Goal: Task Accomplishment & Management: Manage account settings

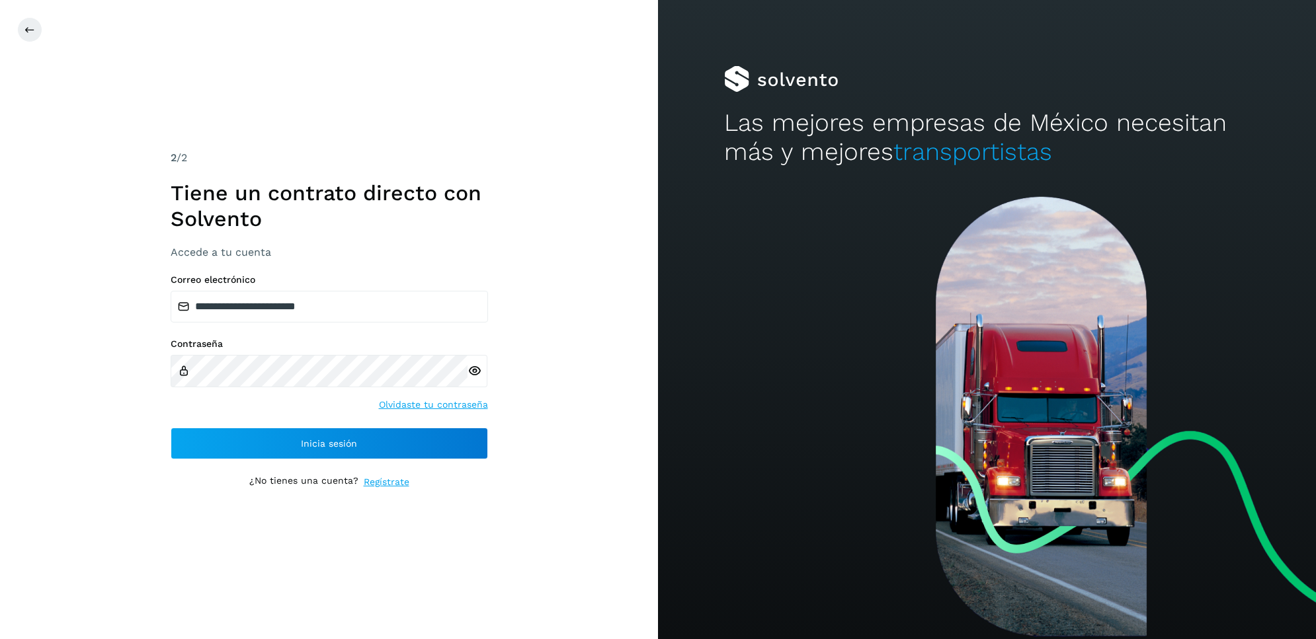
click at [278, 448] on button "Inicia sesión" at bounding box center [329, 444] width 317 height 32
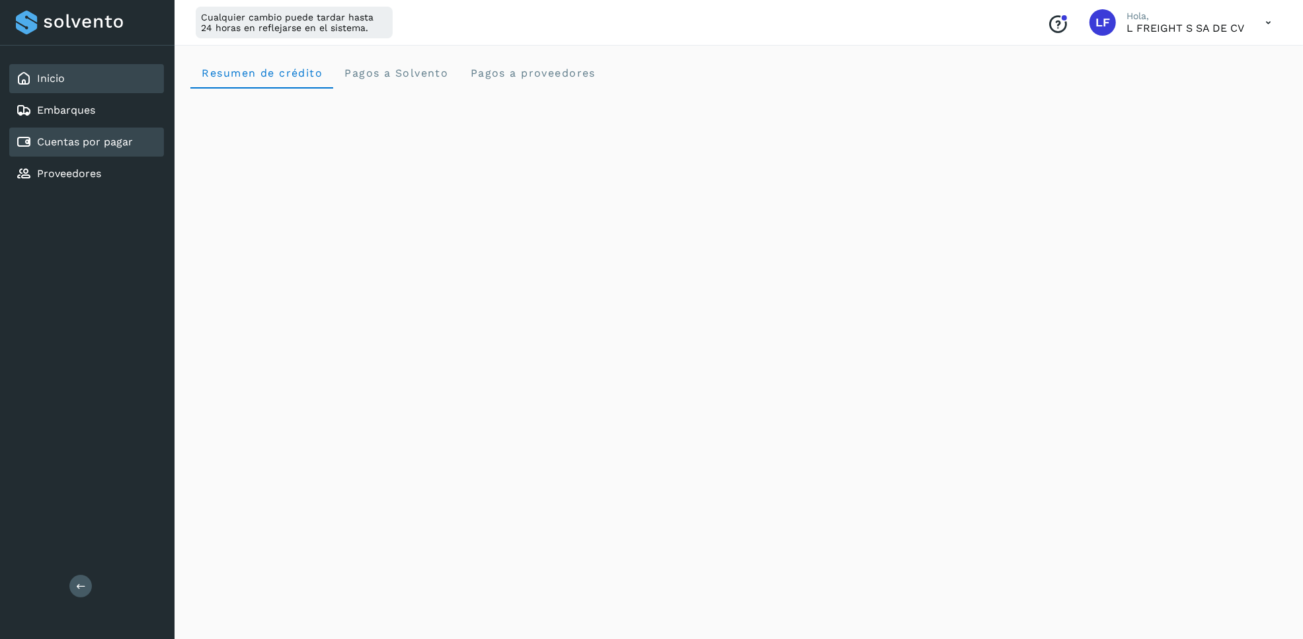
click at [54, 134] on div "Cuentas por pagar" at bounding box center [74, 142] width 117 height 16
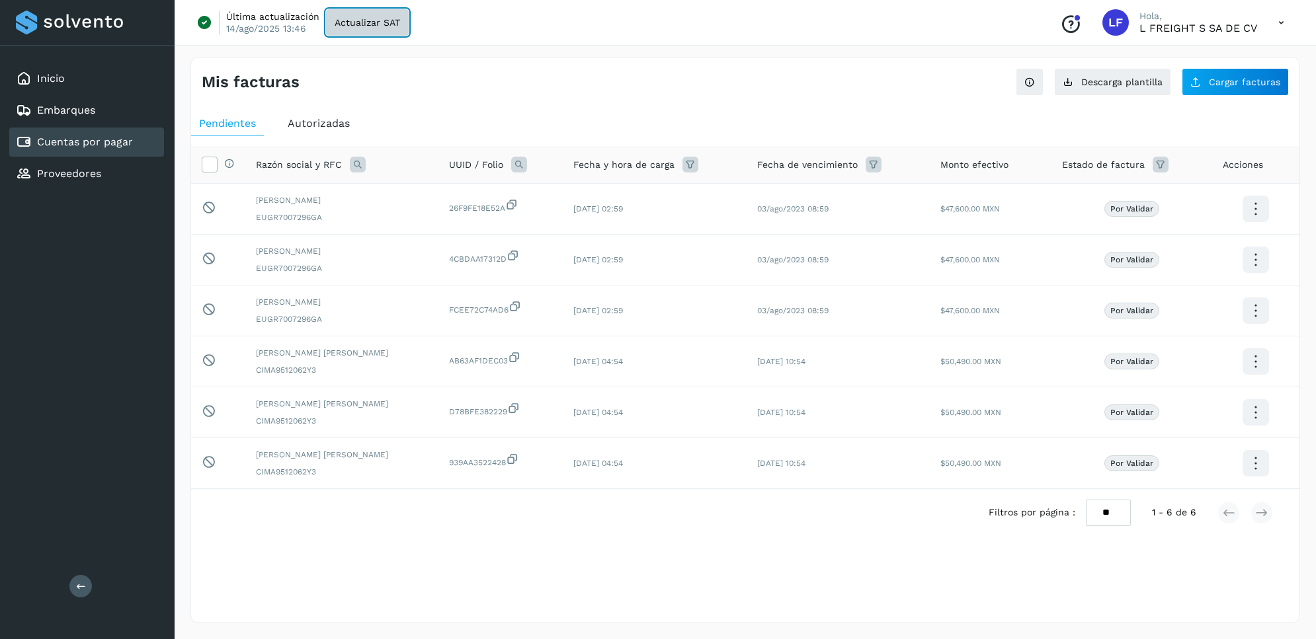
click at [346, 23] on span "Actualizar SAT" at bounding box center [367, 22] width 65 height 9
click at [68, 85] on div "Inicio" at bounding box center [86, 78] width 155 height 29
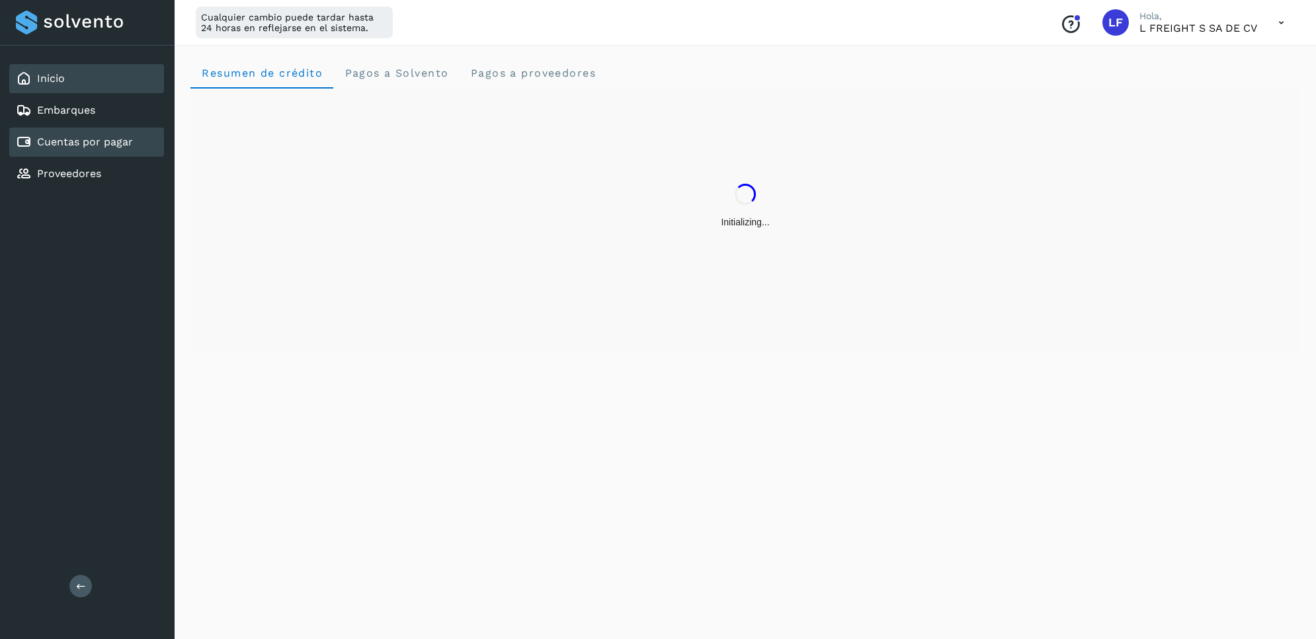
click at [112, 141] on link "Cuentas por pagar" at bounding box center [85, 142] width 96 height 13
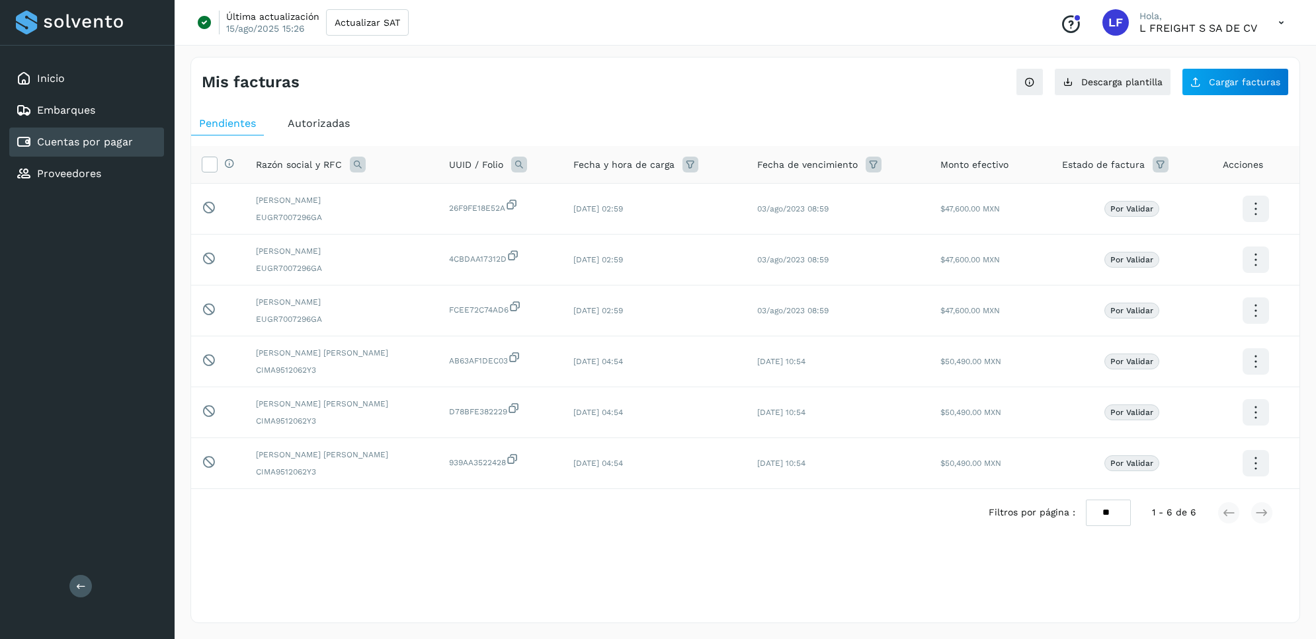
click at [335, 116] on div "Autorizadas" at bounding box center [319, 124] width 78 height 24
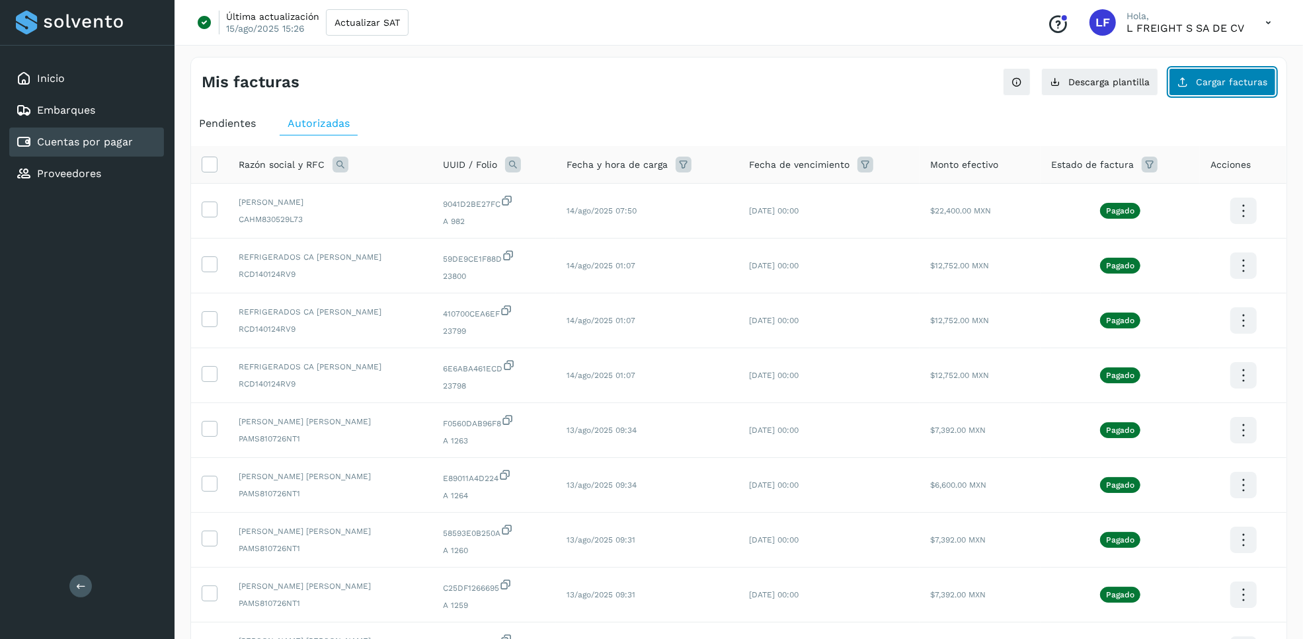
click at [1220, 73] on button "Cargar facturas" at bounding box center [1222, 82] width 107 height 28
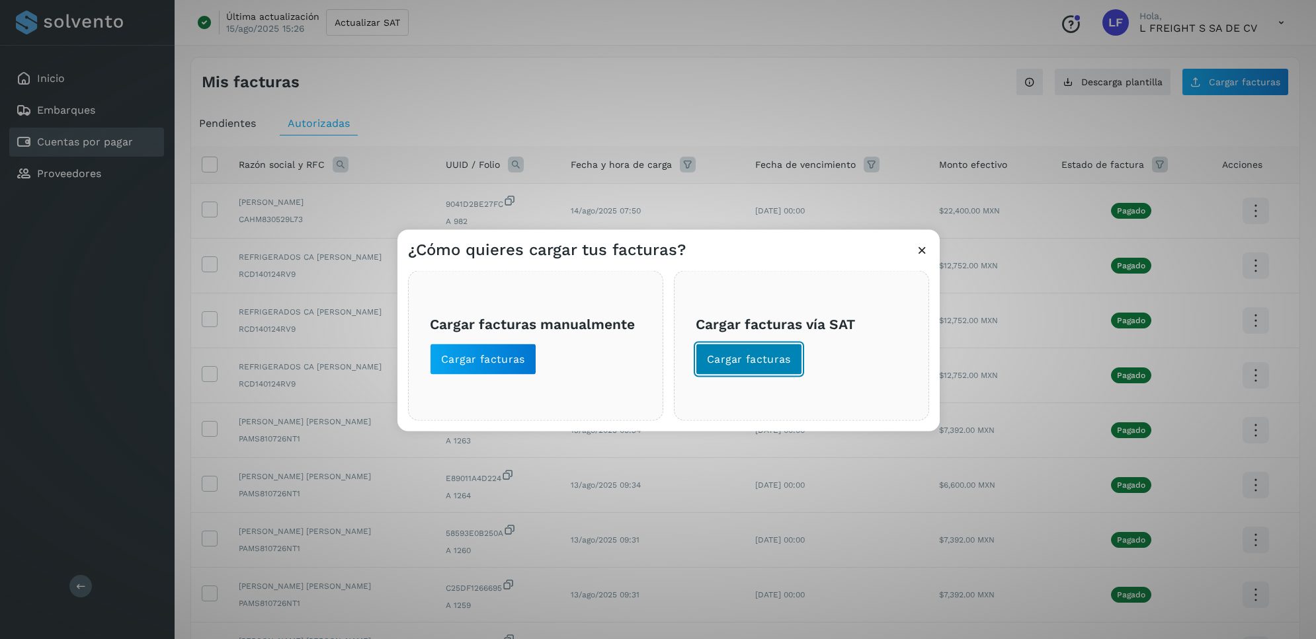
click at [742, 359] on span "Cargar facturas" at bounding box center [749, 359] width 84 height 15
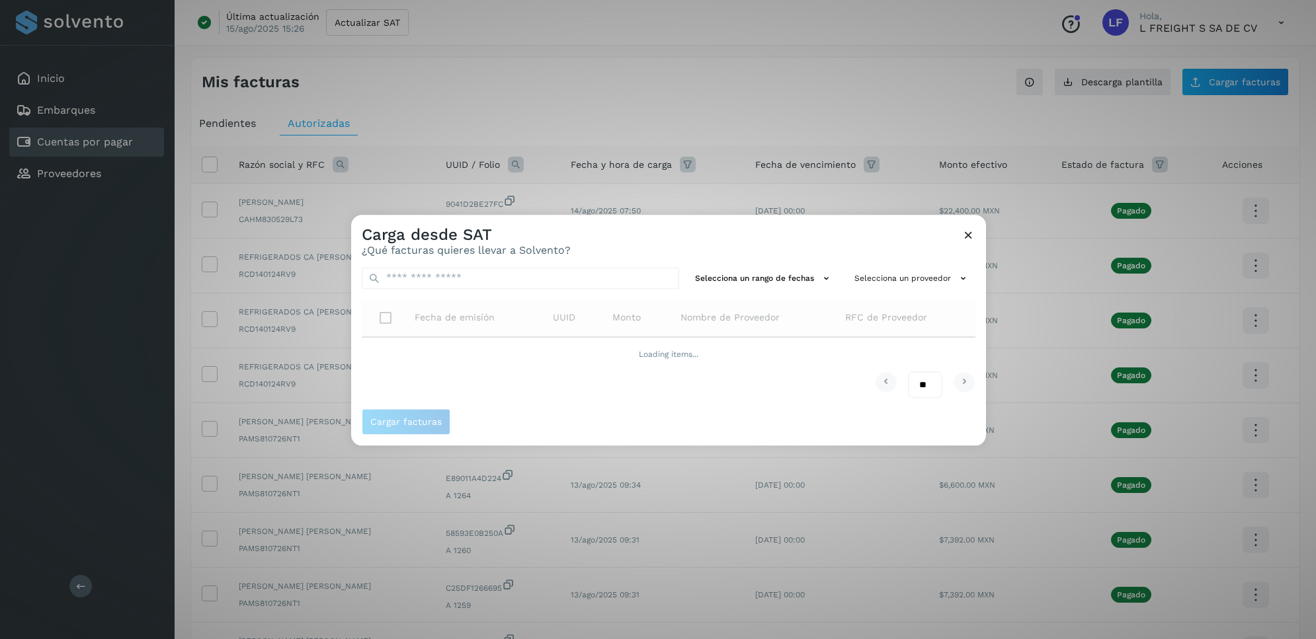
click at [659, 235] on div "Carga desde SAT ¿Qué facturas quieres llevar a Solvento?" at bounding box center [668, 236] width 635 height 42
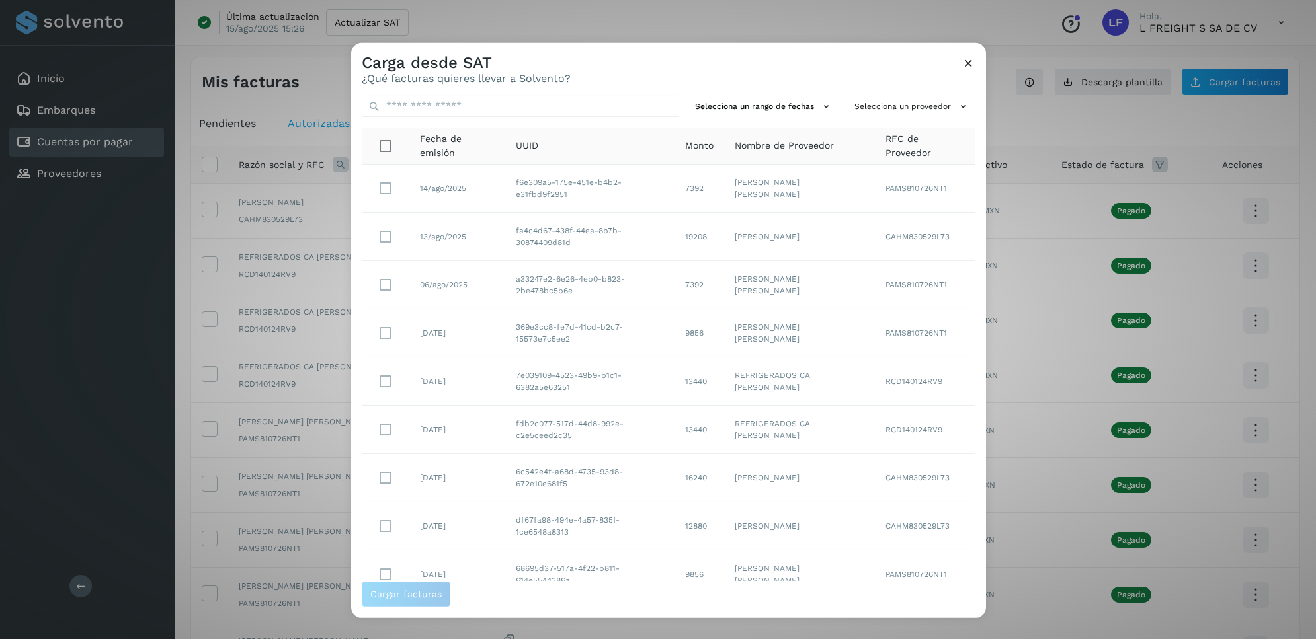
click at [707, 76] on div "Carga desde SAT ¿Qué facturas quieres llevar a Solvento?" at bounding box center [668, 63] width 635 height 42
click at [417, 590] on span "Cargar facturas" at bounding box center [405, 594] width 71 height 9
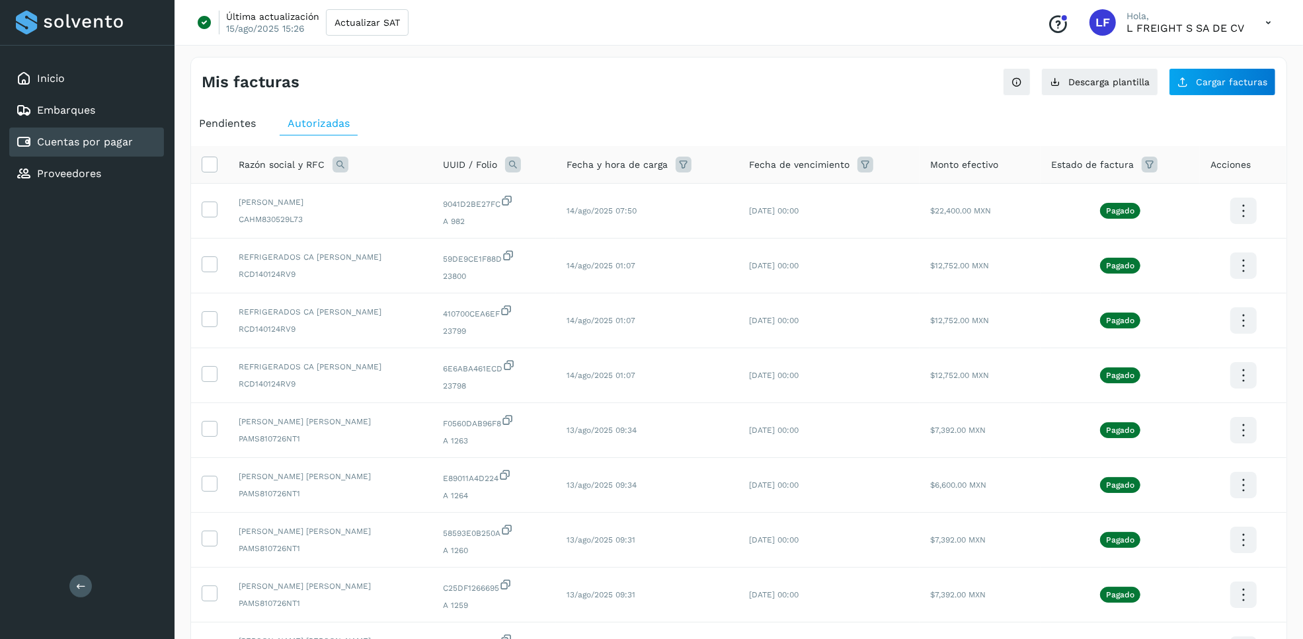
click at [233, 126] on span "Pendientes" at bounding box center [227, 123] width 57 height 13
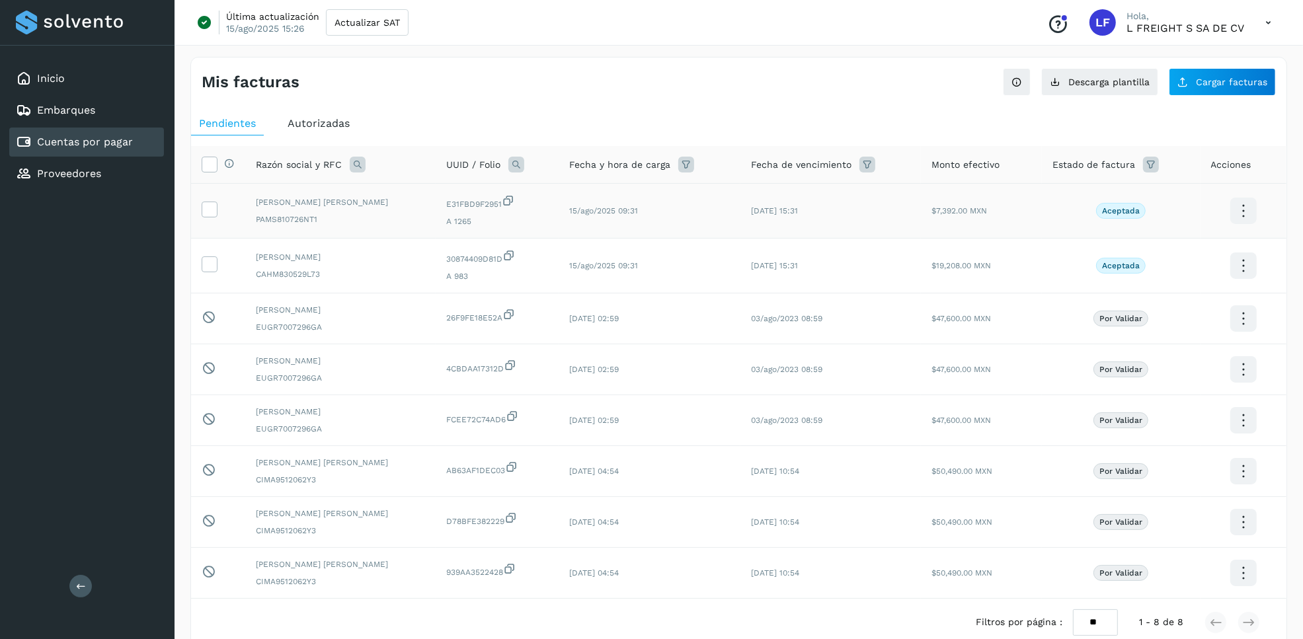
click at [200, 210] on td at bounding box center [218, 211] width 54 height 55
click at [212, 208] on icon at bounding box center [209, 209] width 14 height 14
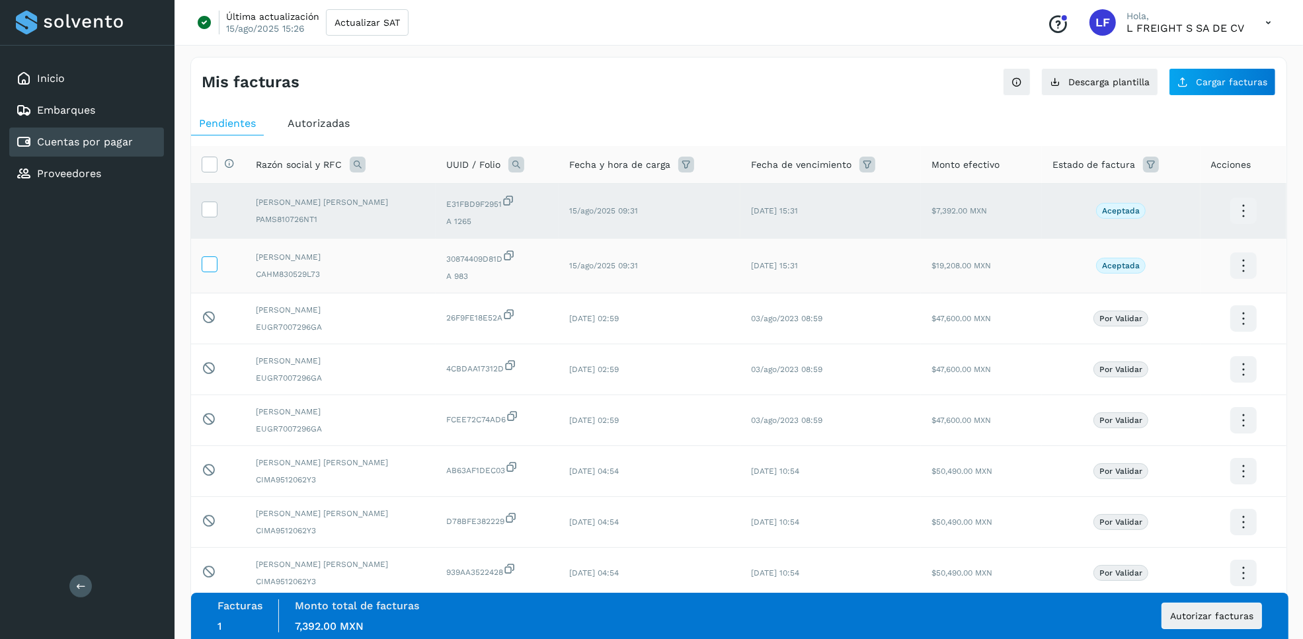
click at [207, 272] on label at bounding box center [210, 265] width 16 height 16
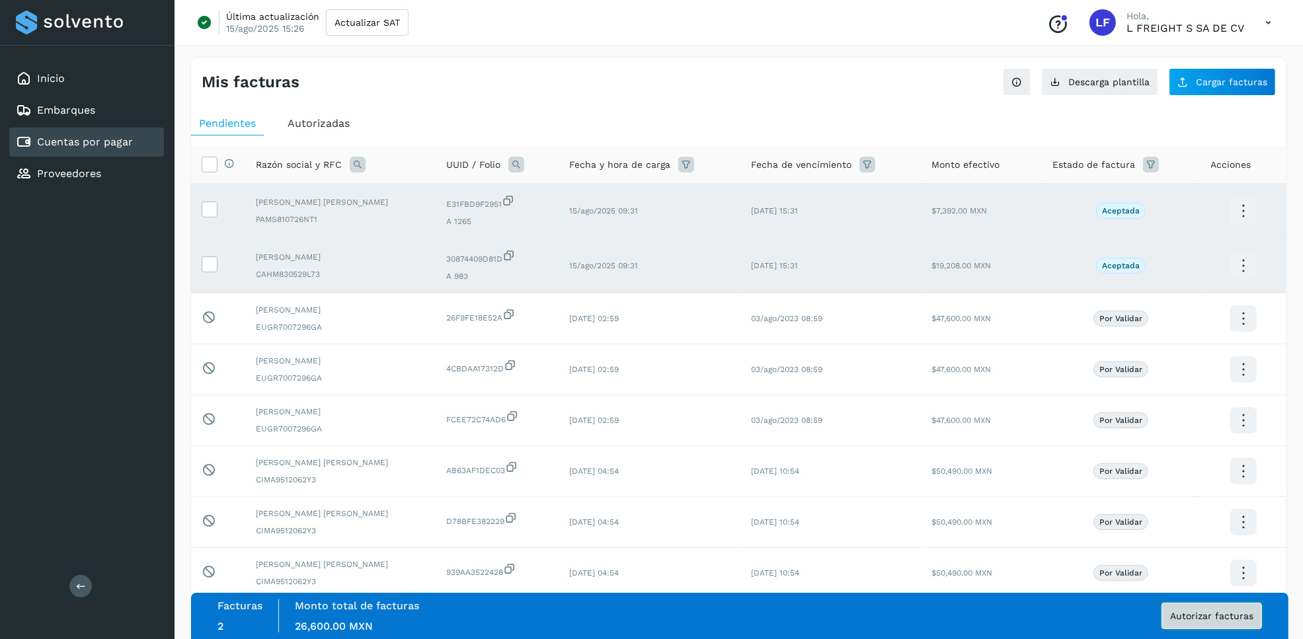
click at [1205, 618] on span "Autorizar facturas" at bounding box center [1211, 616] width 83 height 9
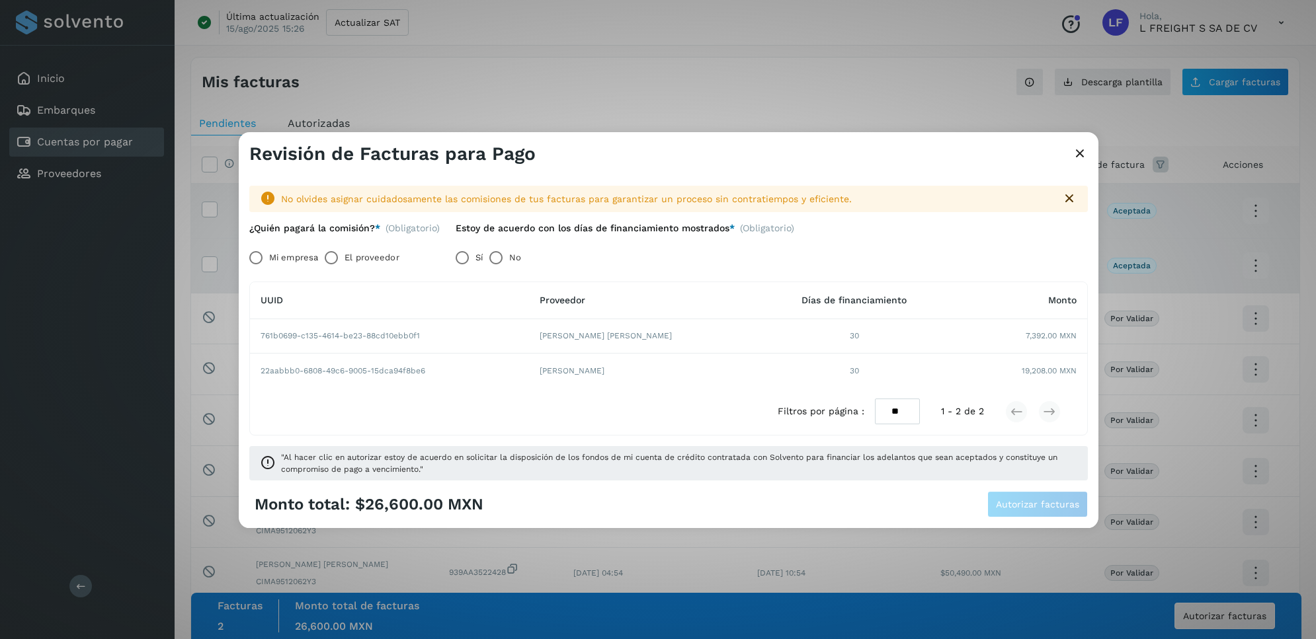
click at [385, 261] on label "El proveedor" at bounding box center [371, 258] width 54 height 26
click at [1049, 512] on button "Autorizar facturas" at bounding box center [1037, 504] width 101 height 26
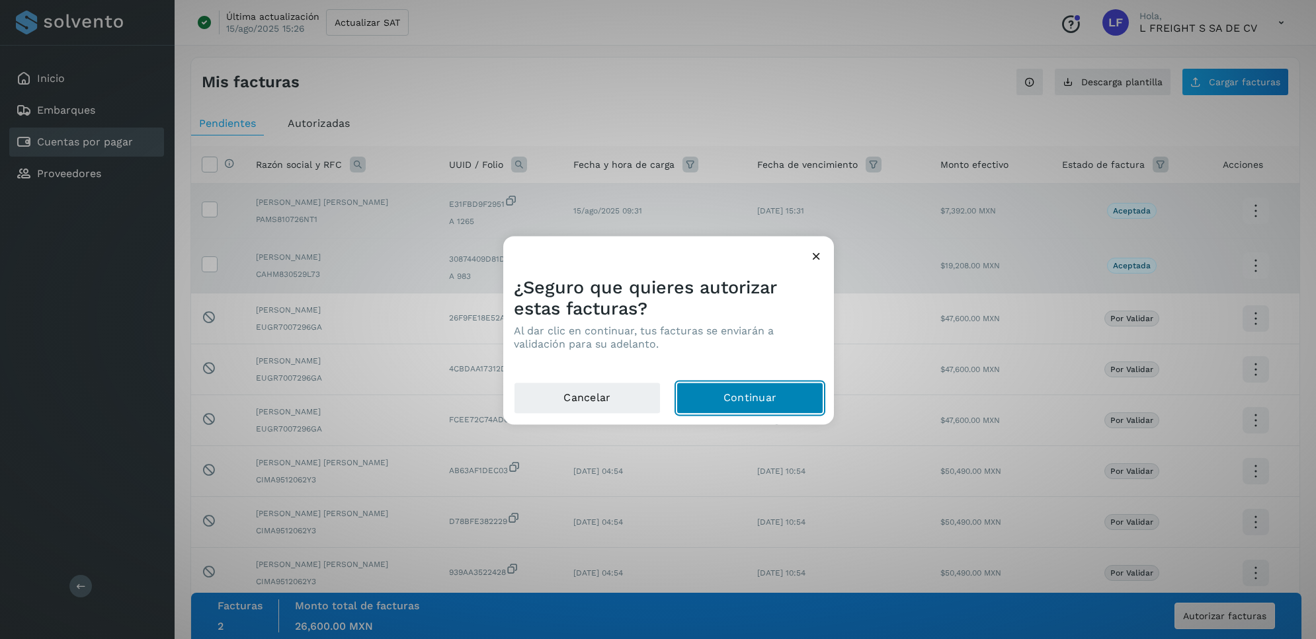
click at [733, 388] on button "Continuar" at bounding box center [749, 398] width 147 height 32
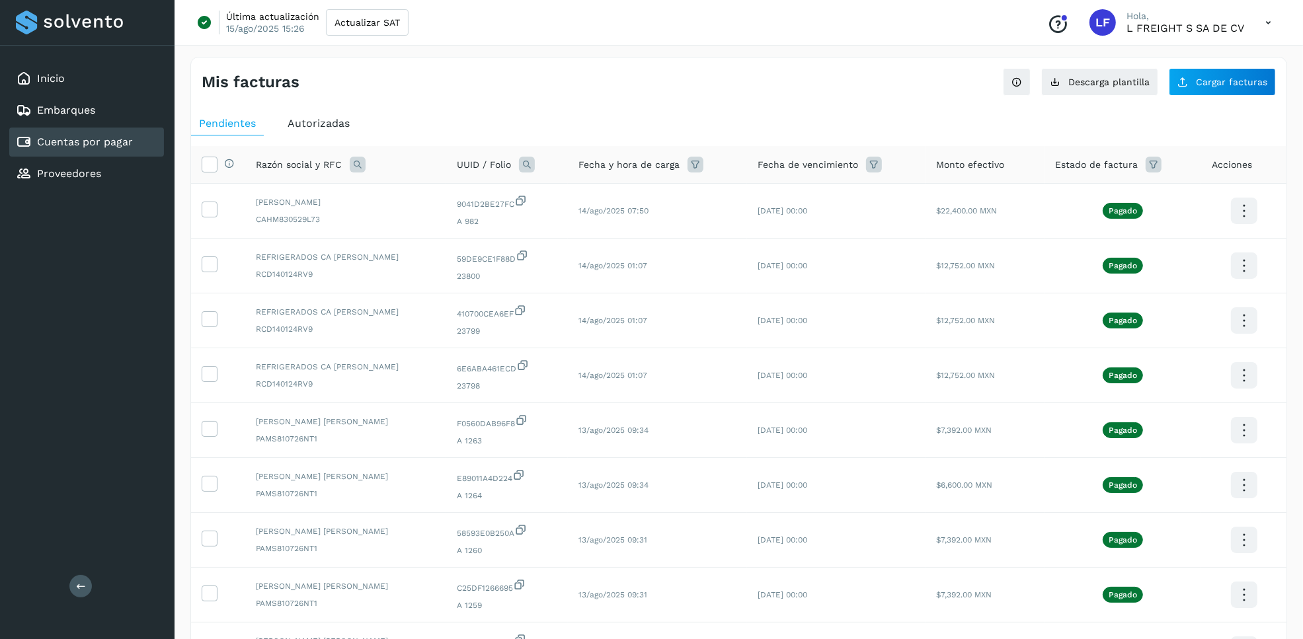
click at [339, 127] on span "Autorizadas" at bounding box center [319, 123] width 62 height 13
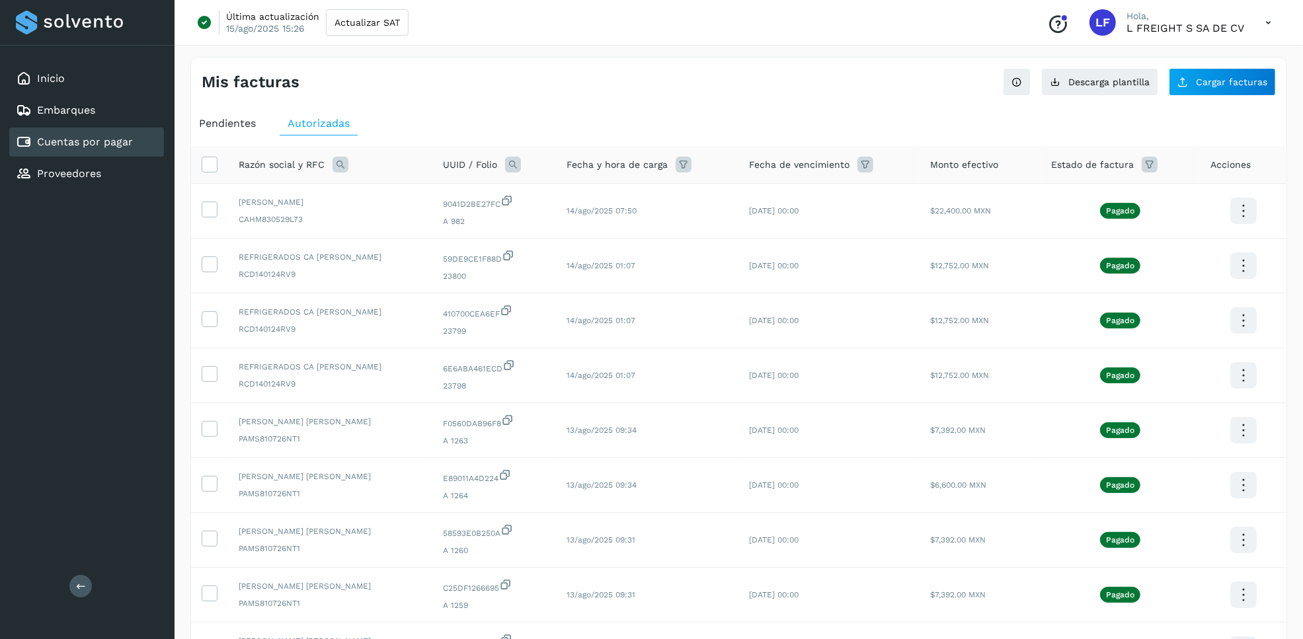
click at [232, 126] on span "Pendientes" at bounding box center [227, 123] width 57 height 13
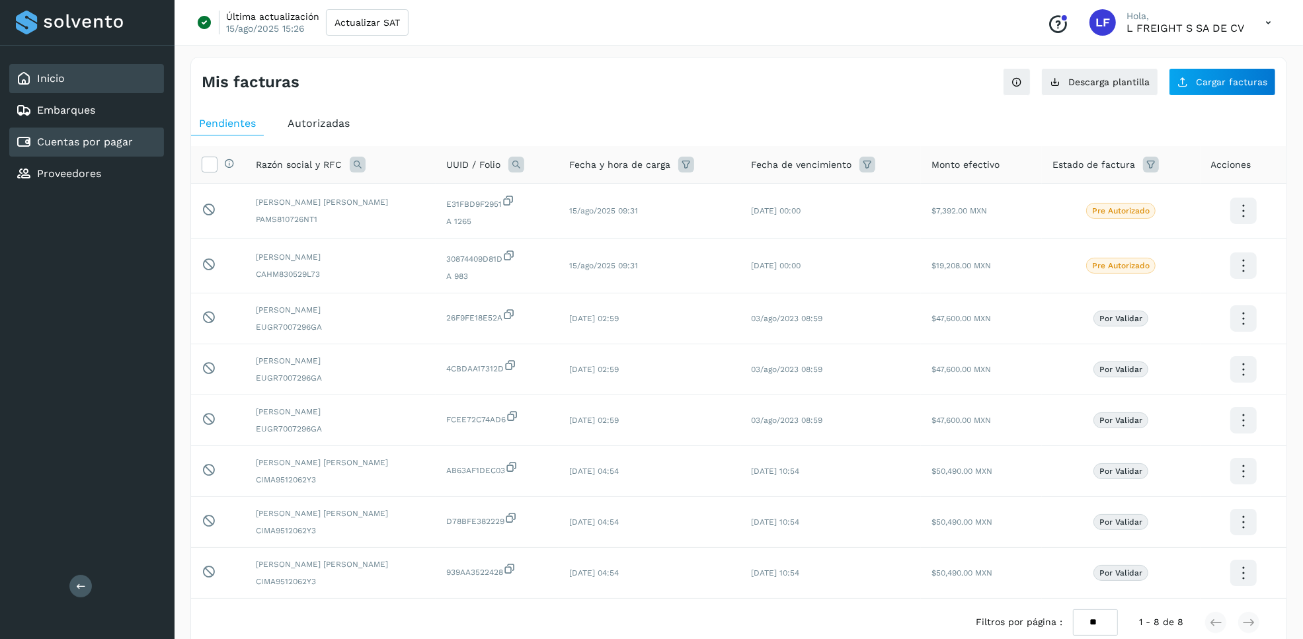
click at [60, 73] on link "Inicio" at bounding box center [51, 78] width 28 height 13
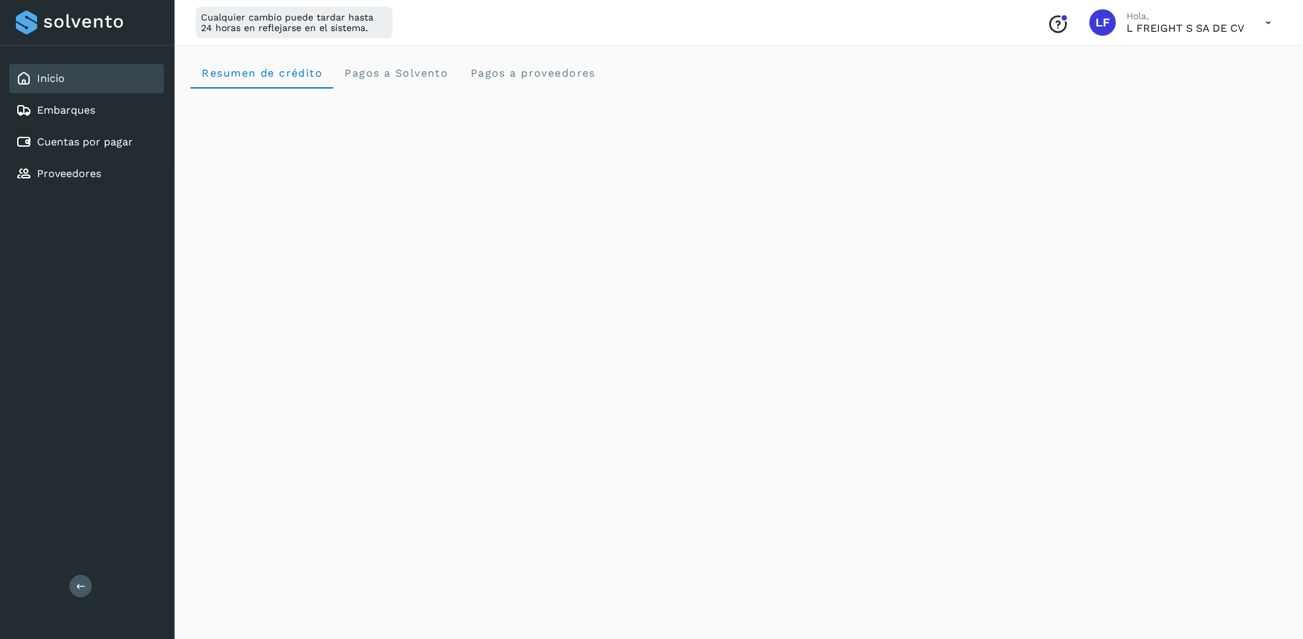
click at [88, 140] on link "Cuentas por pagar" at bounding box center [85, 142] width 96 height 13
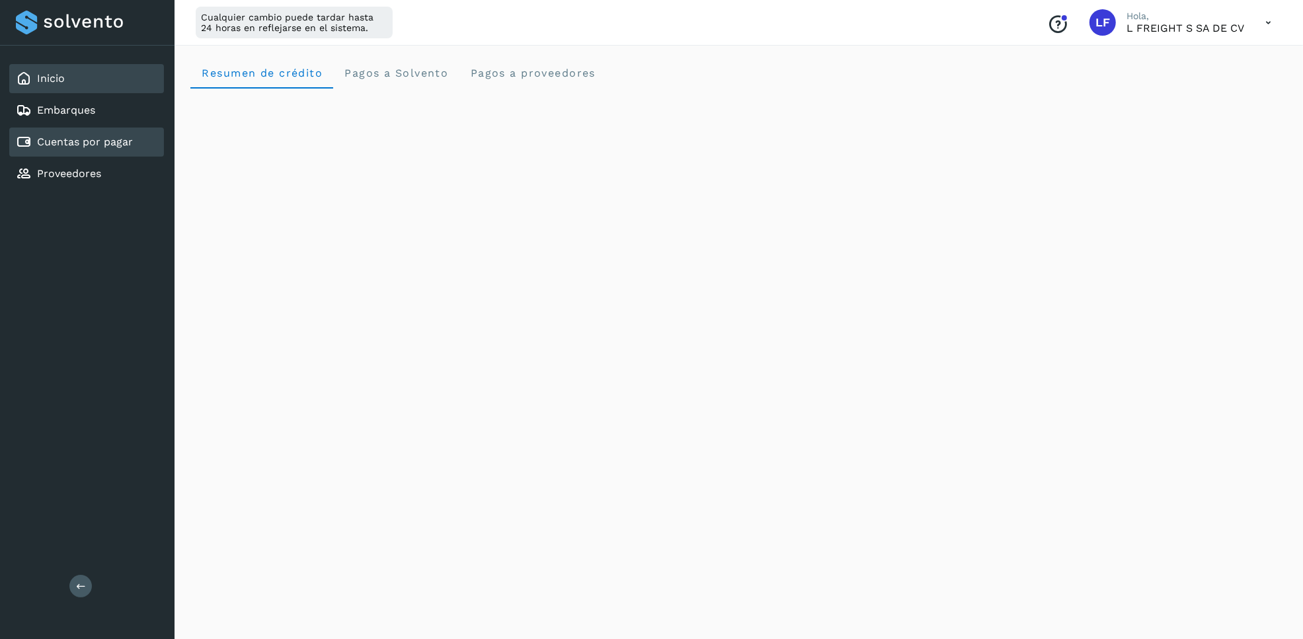
click at [81, 128] on div "Cuentas por pagar" at bounding box center [86, 142] width 155 height 29
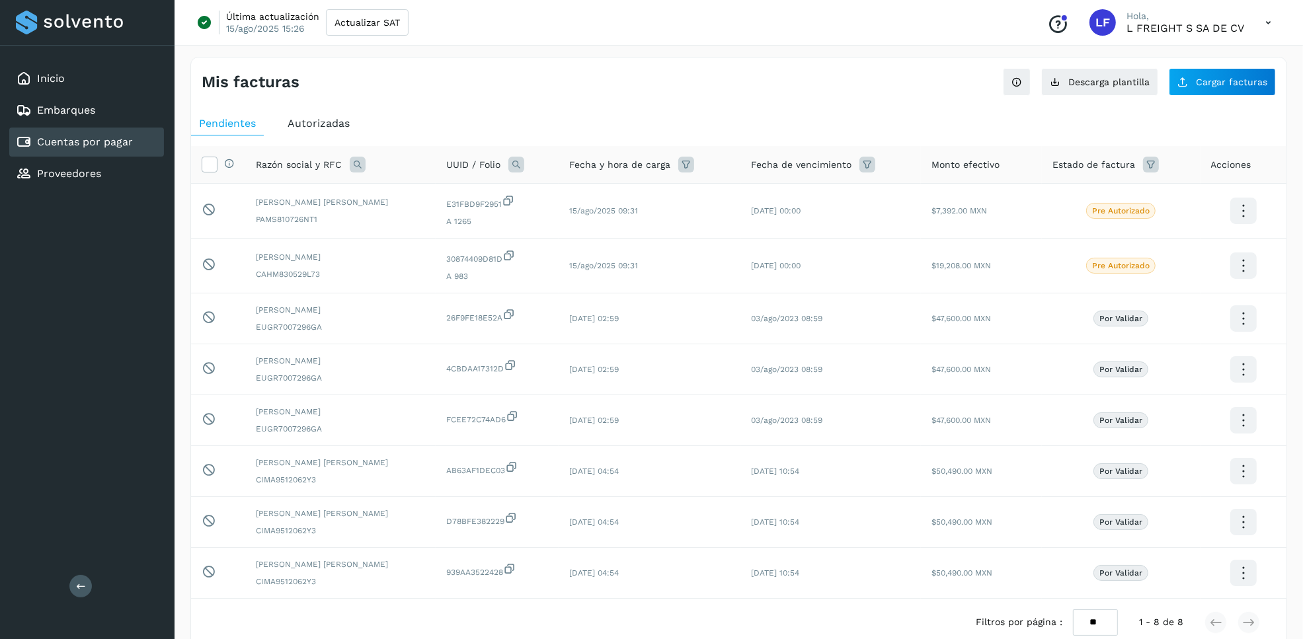
click at [329, 132] on div "Autorizadas" at bounding box center [319, 124] width 78 height 24
